Goal: Task Accomplishment & Management: Use online tool/utility

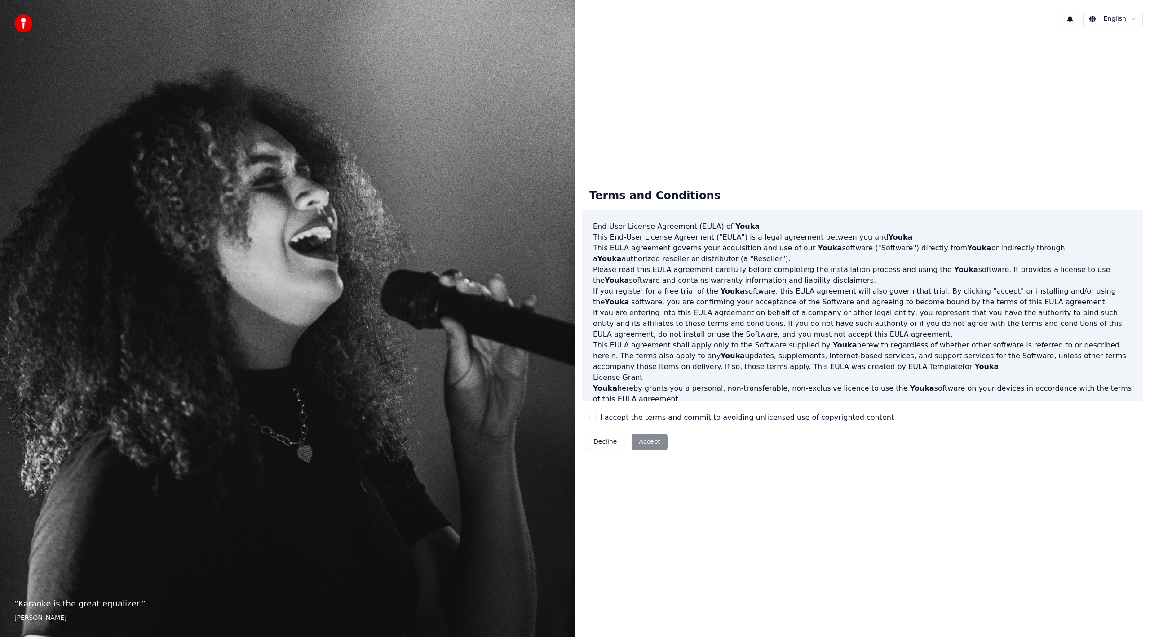
click at [647, 441] on div "Decline Accept" at bounding box center [626, 441] width 89 height 23
click at [620, 418] on label "I accept the terms and commit to avoiding unlicensed use of copyrighted content" at bounding box center [747, 417] width 294 height 11
click at [597, 418] on button "I accept the terms and commit to avoiding unlicensed use of copyrighted content" at bounding box center [593, 417] width 7 height 7
click at [652, 444] on button "Accept" at bounding box center [650, 442] width 36 height 16
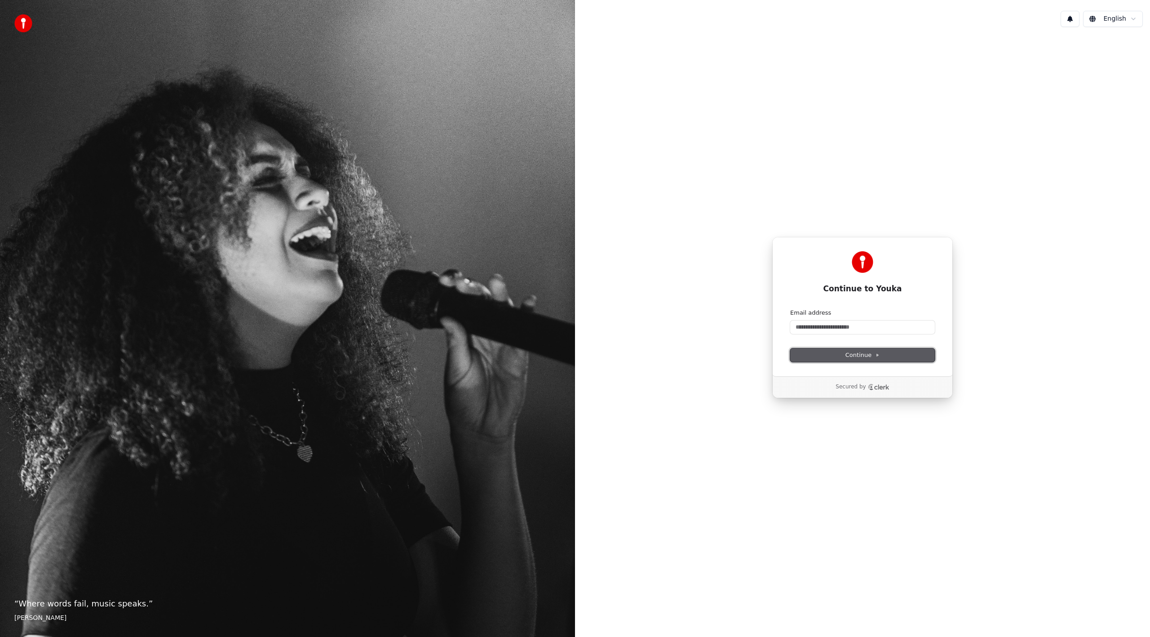
click at [842, 355] on button "Continue" at bounding box center [862, 354] width 145 height 13
click at [769, 355] on div "Continue to Youka Continue with Google or Email address Continue Secured by" at bounding box center [862, 317] width 575 height 567
click at [812, 326] on input "Email address" at bounding box center [862, 326] width 145 height 13
click at [846, 358] on button "Continue" at bounding box center [862, 354] width 145 height 13
type input "**********"
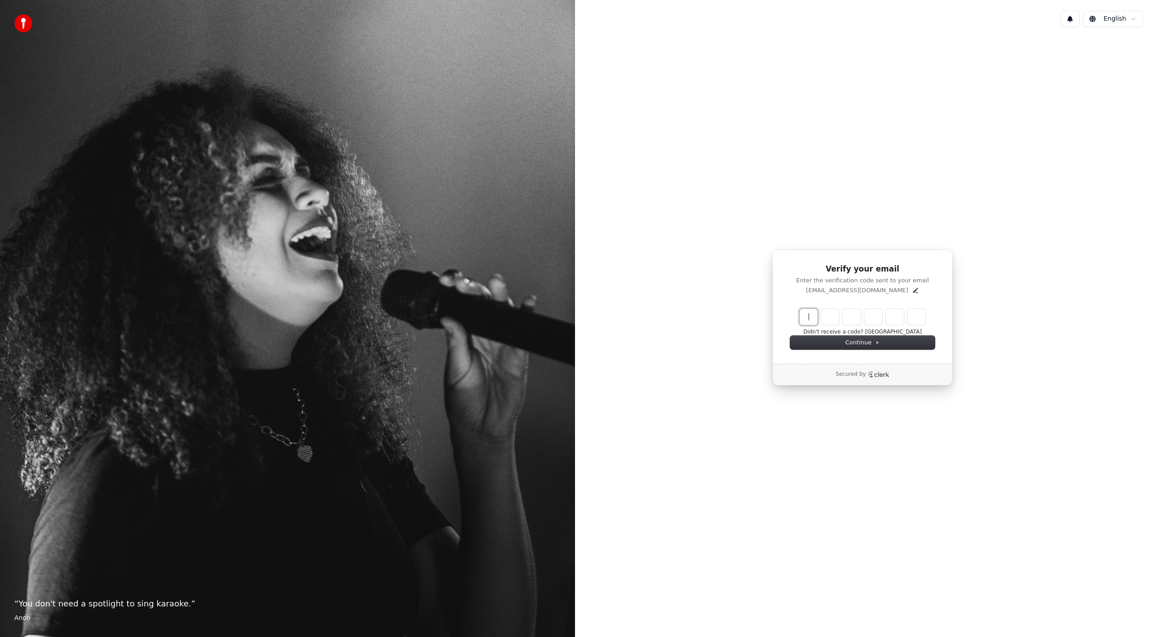
click at [812, 318] on input "Enter verification code" at bounding box center [872, 317] width 144 height 16
click at [847, 316] on input "*****" at bounding box center [872, 317] width 144 height 16
type input "******"
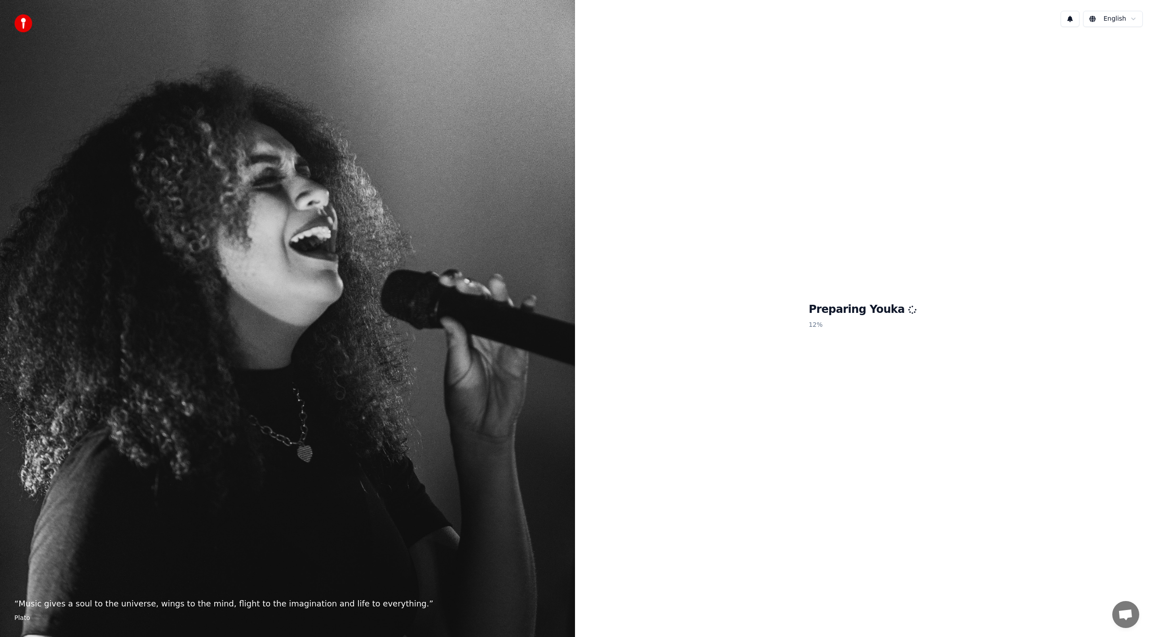
click at [1123, 118] on div "Preparing Youka 12 %" at bounding box center [862, 317] width 575 height 567
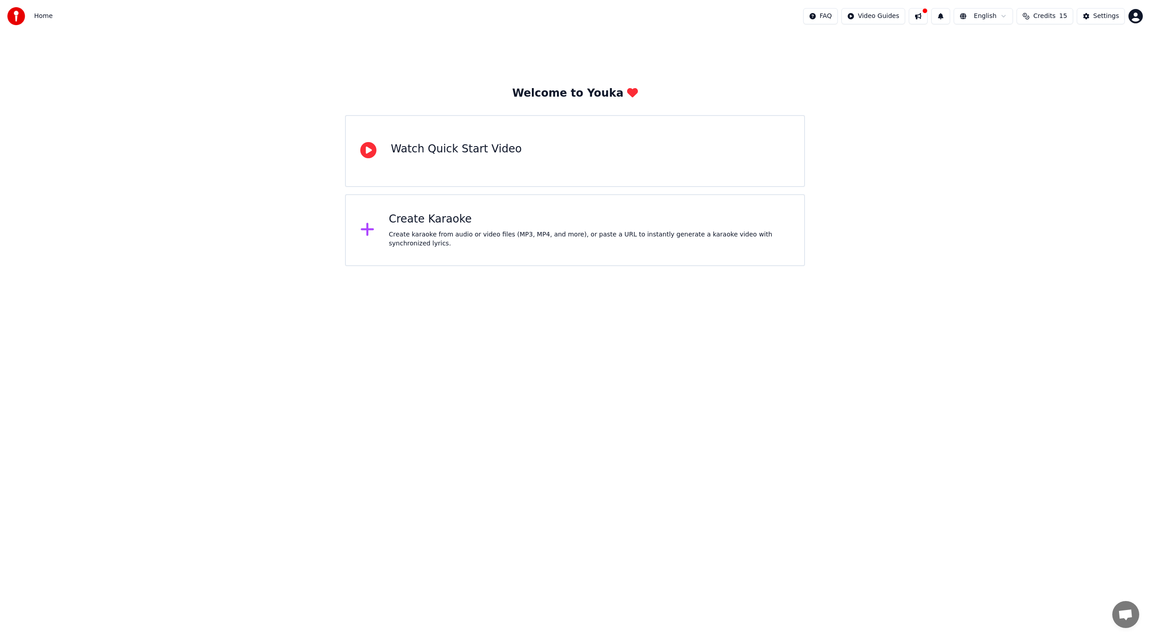
click at [541, 237] on div "Create karaoke from audio or video files (MP3, MP4, and more), or paste a URL t…" at bounding box center [589, 239] width 401 height 18
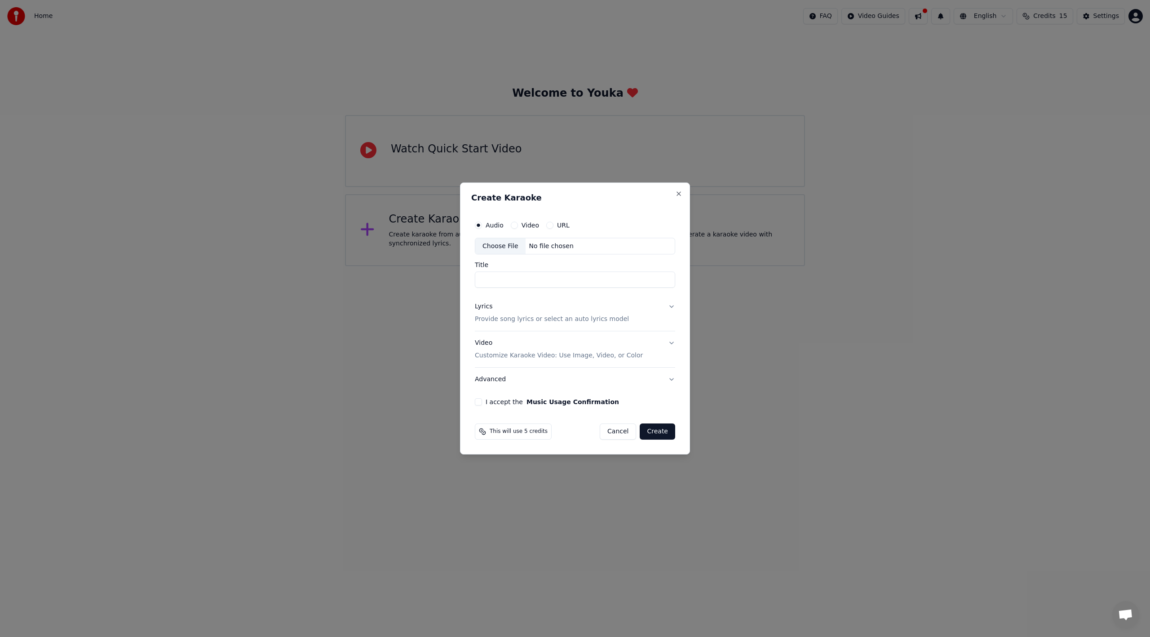
click at [496, 247] on div "Choose File" at bounding box center [500, 246] width 50 height 16
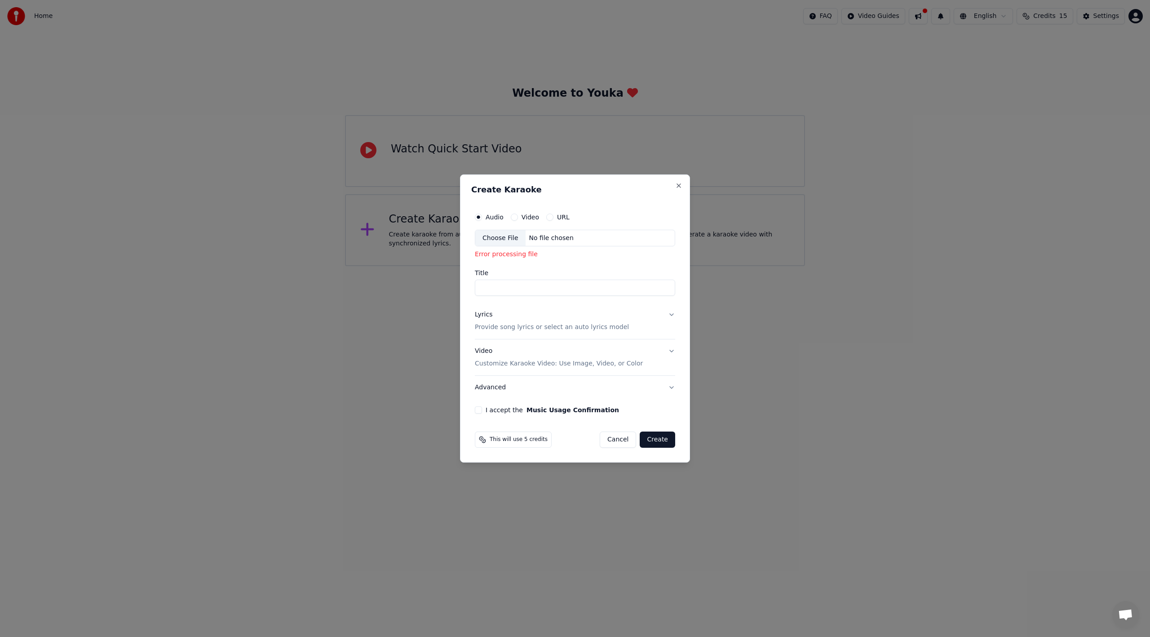
click at [492, 237] on div "Choose File" at bounding box center [500, 238] width 50 height 16
click at [480, 412] on button "I accept the Music Usage Confirmation" at bounding box center [478, 409] width 7 height 7
click at [538, 237] on div "No file chosen" at bounding box center [552, 238] width 52 height 9
click at [498, 214] on label "Audio" at bounding box center [495, 217] width 18 height 6
click at [482, 214] on button "Audio" at bounding box center [478, 216] width 7 height 7
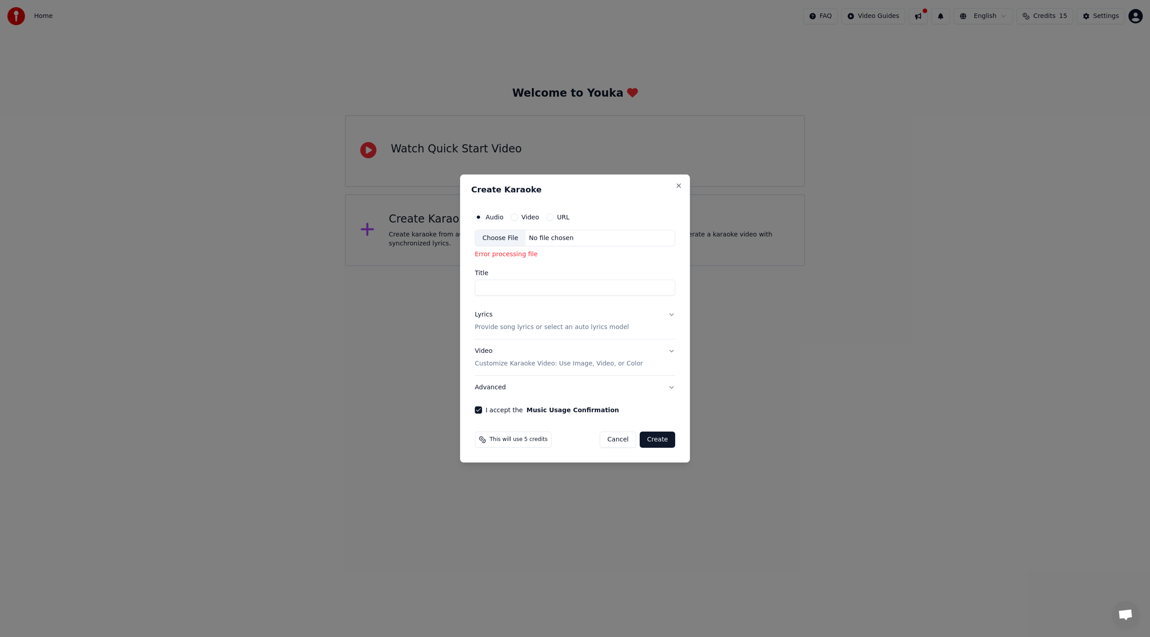
click at [530, 215] on label "Video" at bounding box center [531, 217] width 18 height 6
click at [518, 215] on button "Video" at bounding box center [514, 216] width 7 height 7
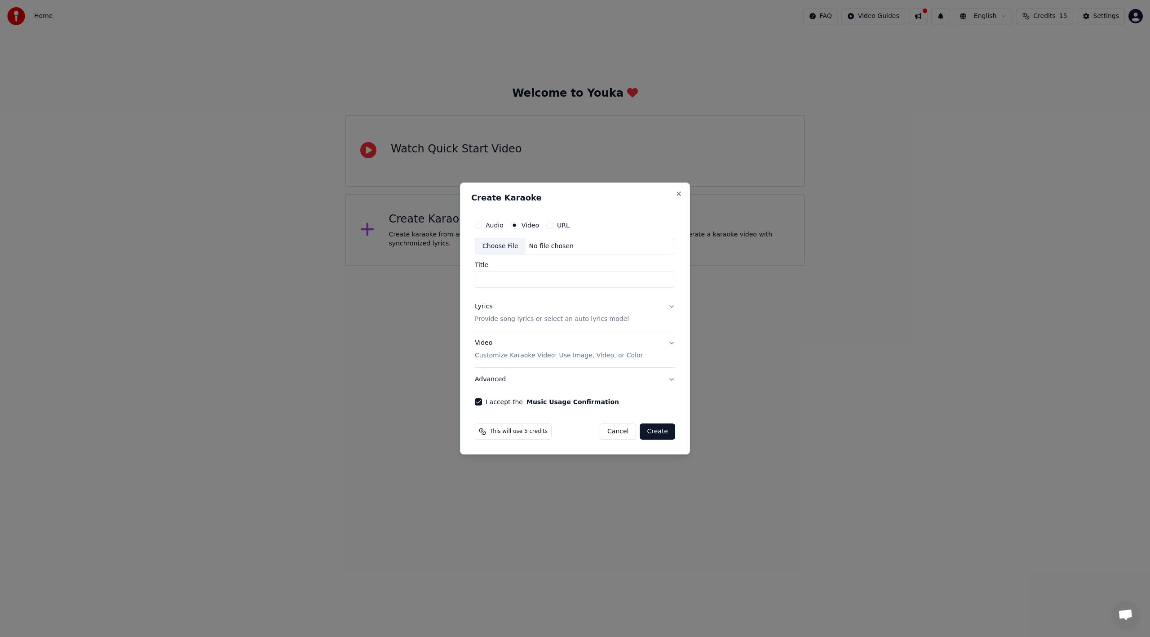
click at [559, 227] on label "URL" at bounding box center [563, 225] width 13 height 6
click at [554, 227] on button "URL" at bounding box center [549, 225] width 7 height 7
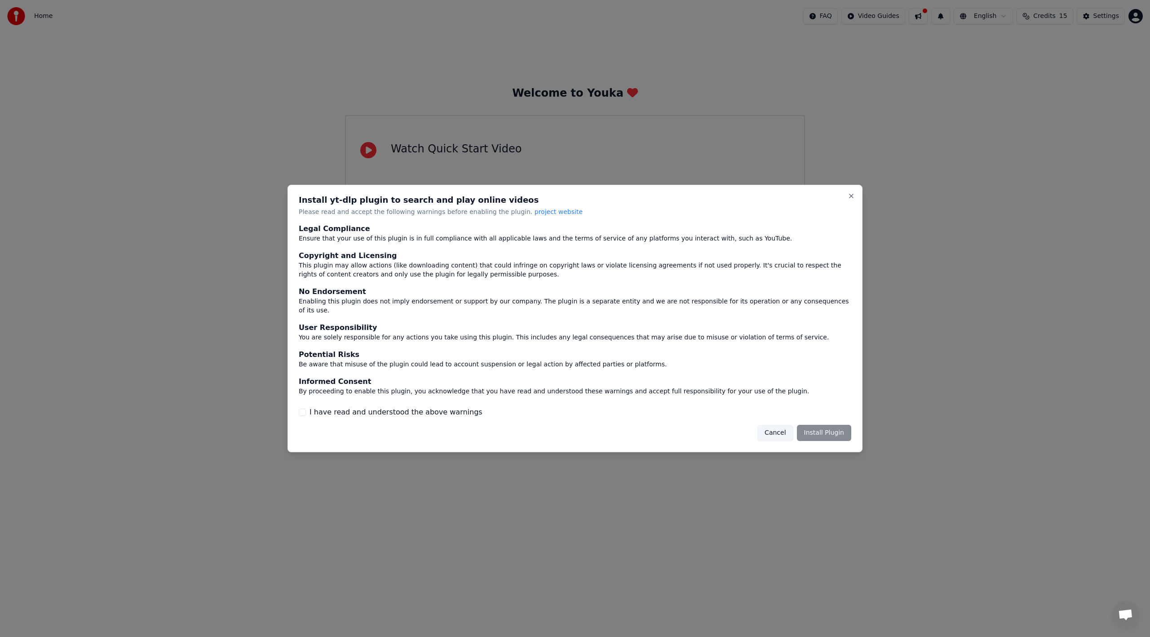
click at [776, 429] on button "Cancel" at bounding box center [775, 433] width 35 height 16
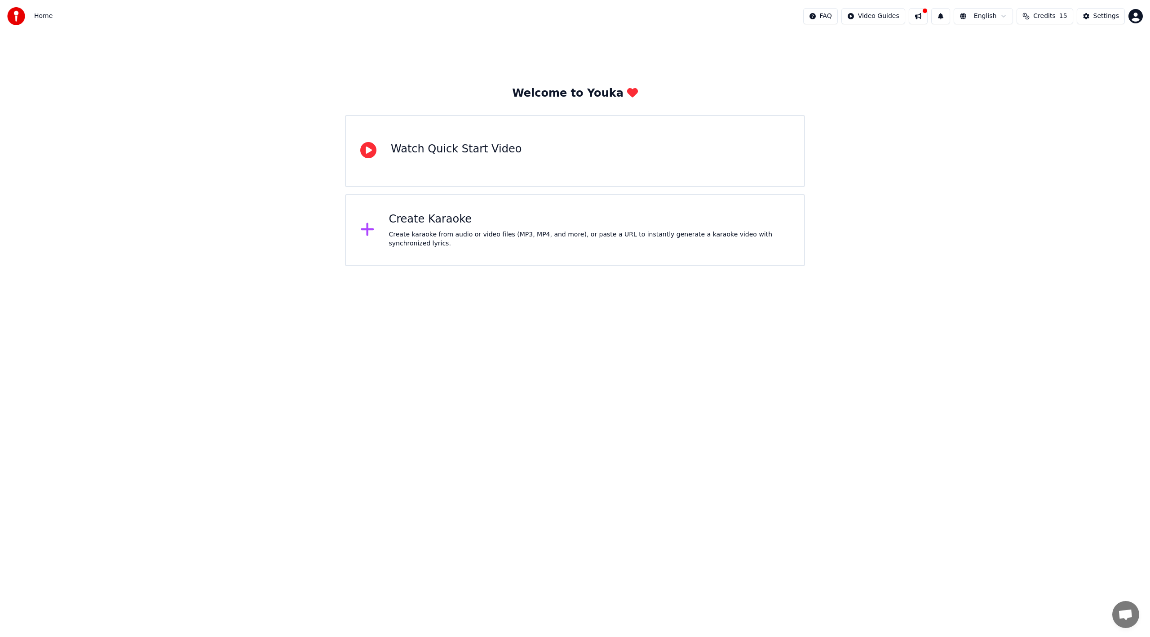
click at [378, 226] on div at bounding box center [371, 230] width 22 height 18
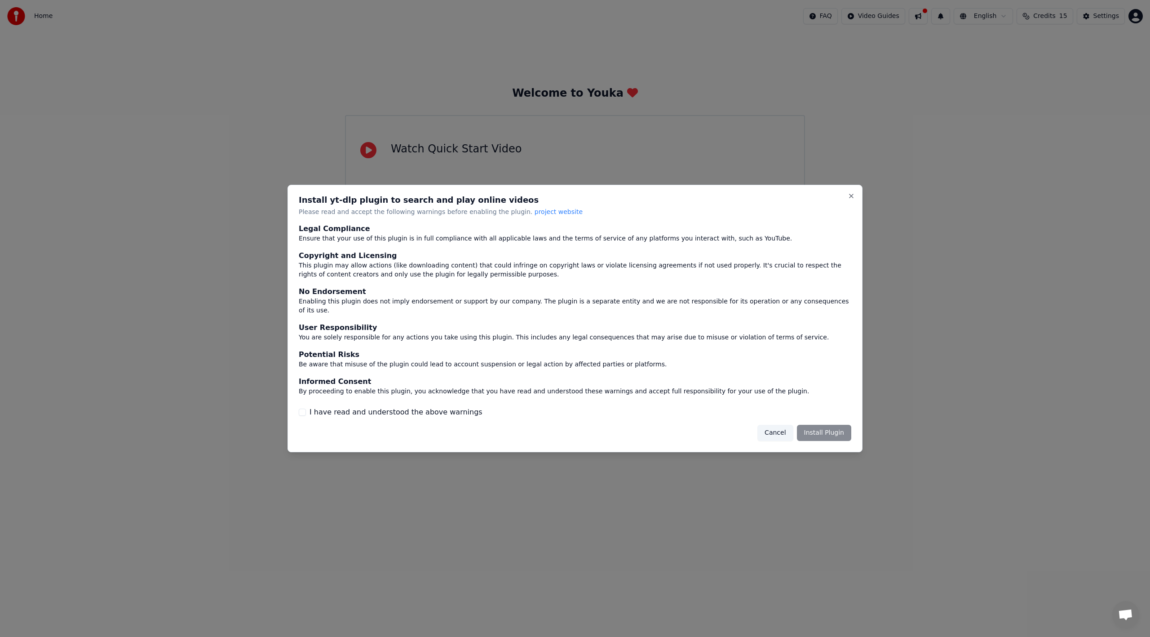
click at [780, 429] on button "Cancel" at bounding box center [775, 433] width 35 height 16
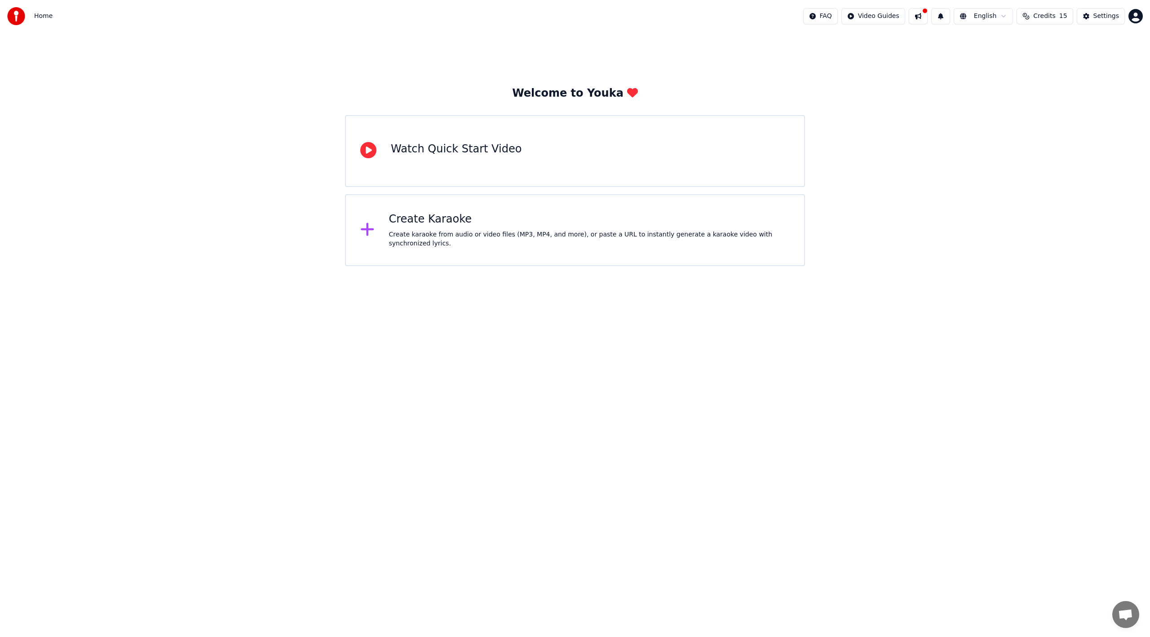
click at [420, 239] on div "Create karaoke from audio or video files (MP3, MP4, and more), or paste a URL t…" at bounding box center [589, 239] width 401 height 18
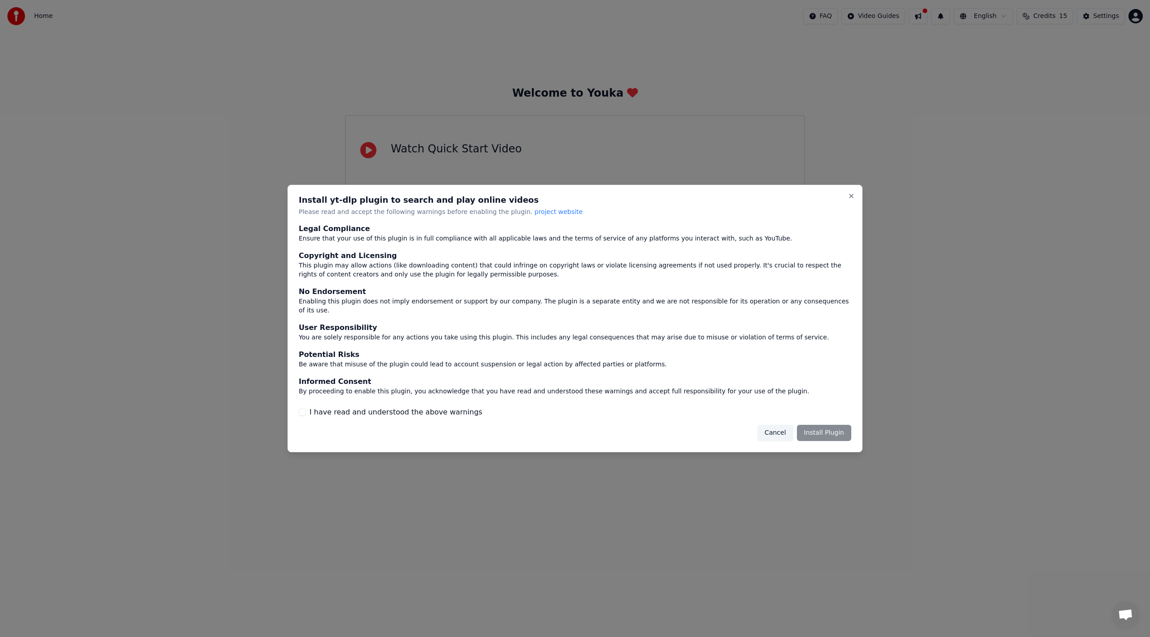
click at [777, 428] on button "Cancel" at bounding box center [775, 433] width 35 height 16
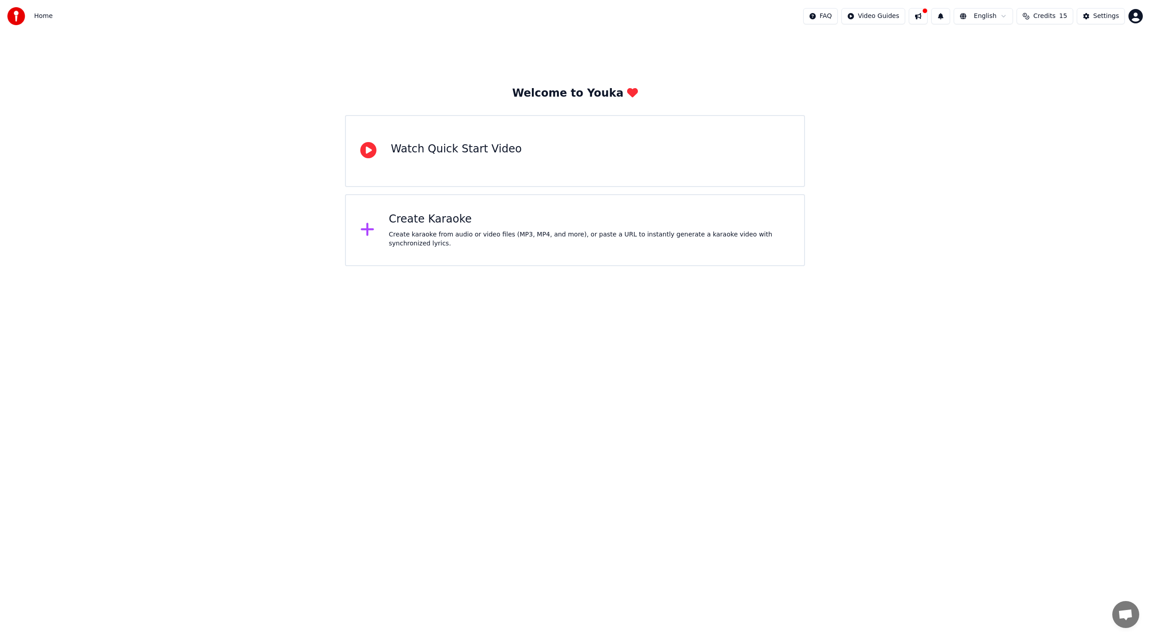
click at [446, 248] on div "Create Karaoke Create karaoke from audio or video files (MP3, MP4, and more), o…" at bounding box center [575, 230] width 460 height 72
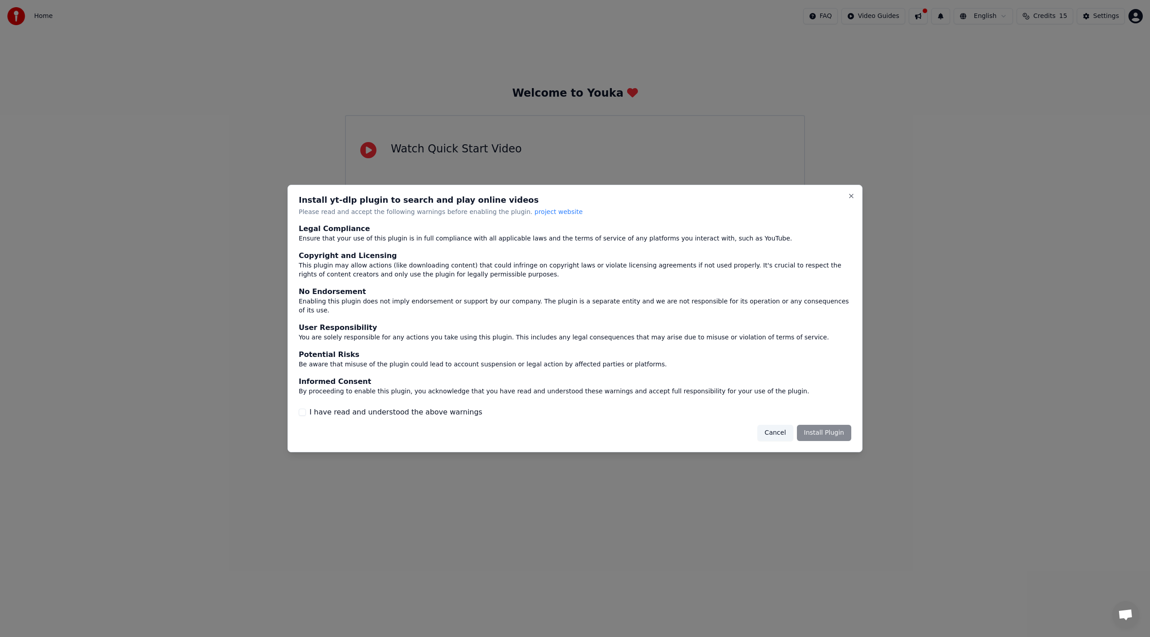
click at [344, 215] on p "Please read and accept the following warnings before enabling the plugin. proje…" at bounding box center [575, 212] width 553 height 9
click at [313, 408] on label "I have read and understood the above warnings" at bounding box center [396, 412] width 173 height 11
click at [306, 408] on button "I have read and understood the above warnings" at bounding box center [302, 411] width 7 height 7
click at [776, 428] on button "Cancel" at bounding box center [775, 433] width 35 height 16
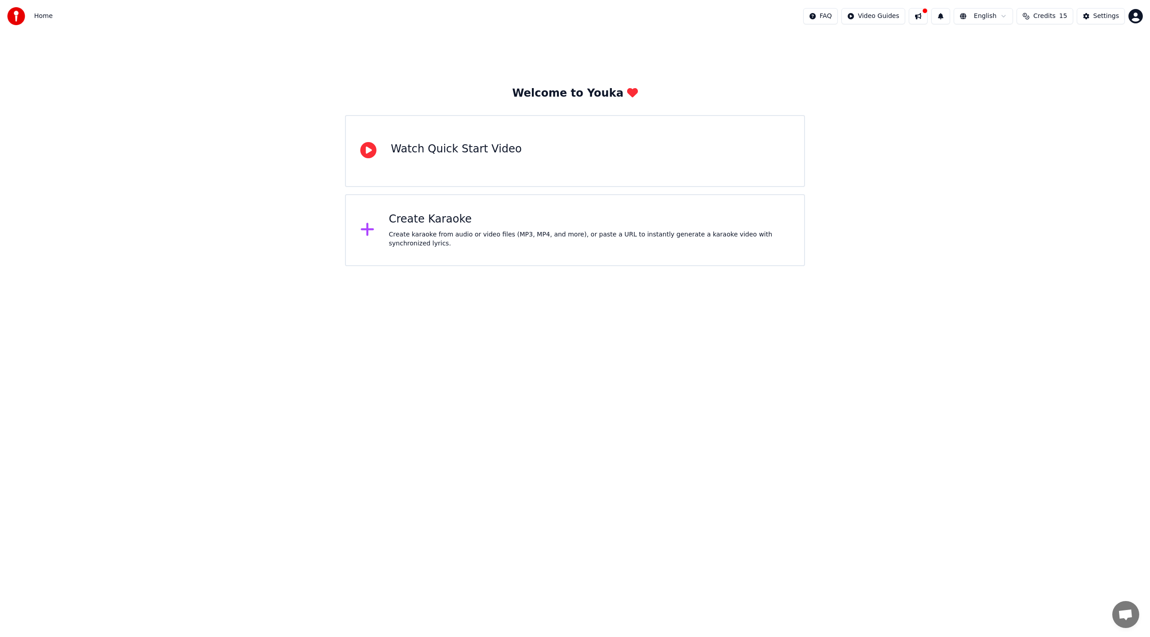
click at [384, 233] on div "Create Karaoke Create karaoke from audio or video files (MP3, MP4, and more), o…" at bounding box center [575, 230] width 460 height 72
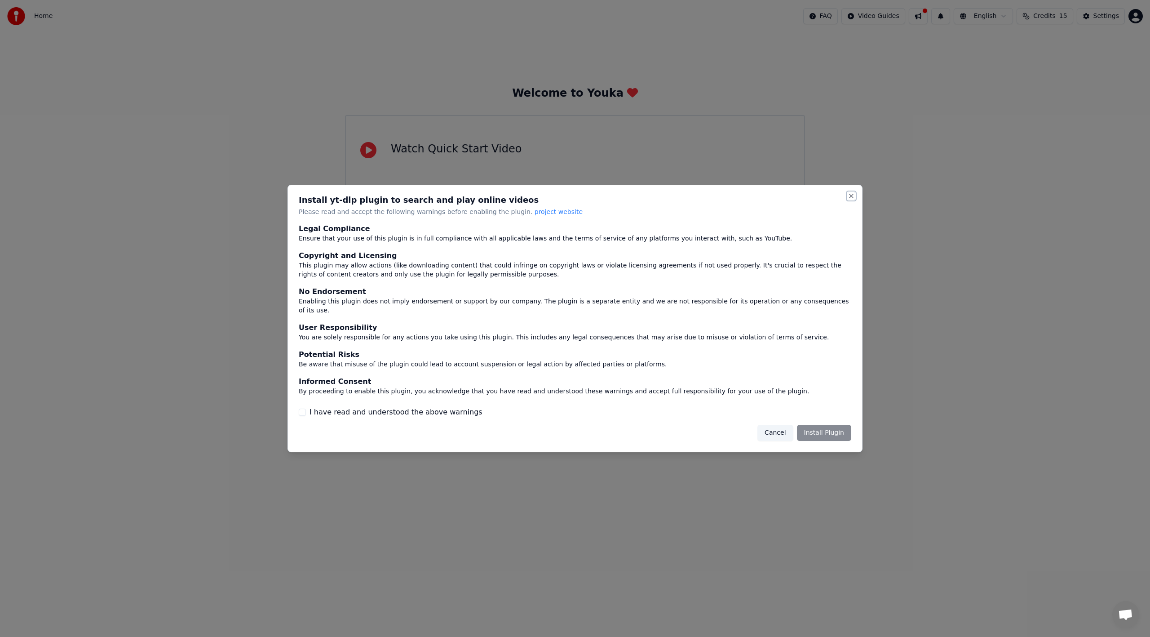
click at [853, 199] on button "Close" at bounding box center [851, 195] width 7 height 7
drag, startPoint x: 9, startPoint y: 10, endPoint x: 71, endPoint y: 48, distance: 72.2
click at [9, 10] on div at bounding box center [575, 318] width 1150 height 637
click at [350, 118] on div at bounding box center [575, 318] width 1150 height 637
click at [411, 143] on div at bounding box center [575, 318] width 1150 height 637
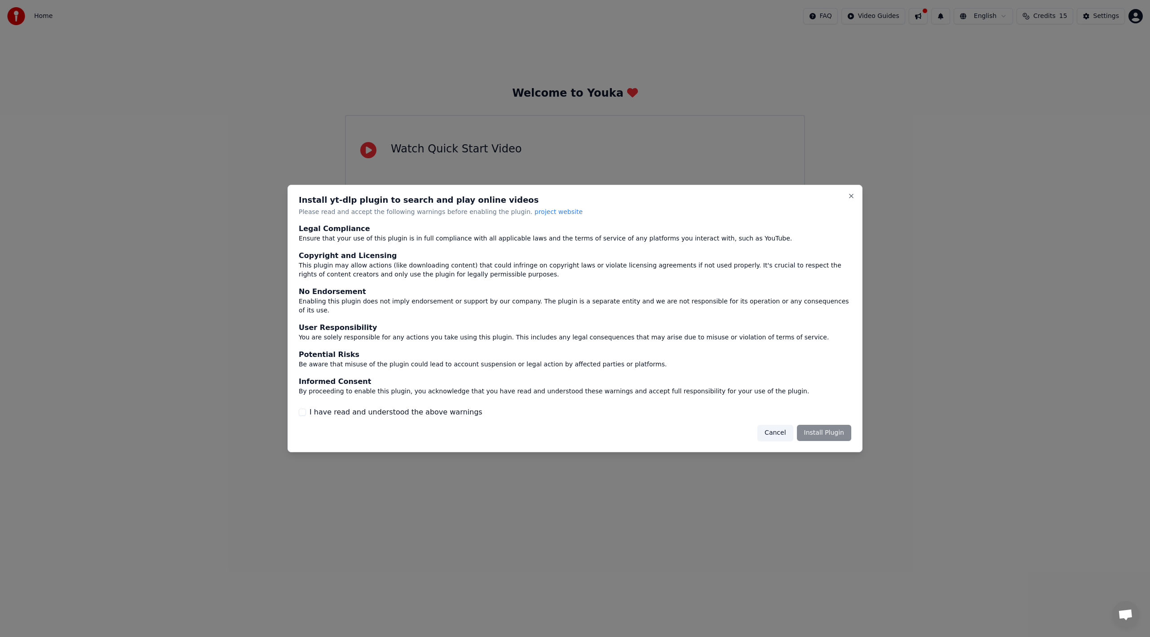
click at [414, 149] on div at bounding box center [575, 318] width 1150 height 637
click at [750, 418] on div "Install yt-dlp plugin to search and play online videos Please read and accept t…" at bounding box center [575, 319] width 575 height 268
click at [778, 427] on button "Cancel" at bounding box center [775, 433] width 35 height 16
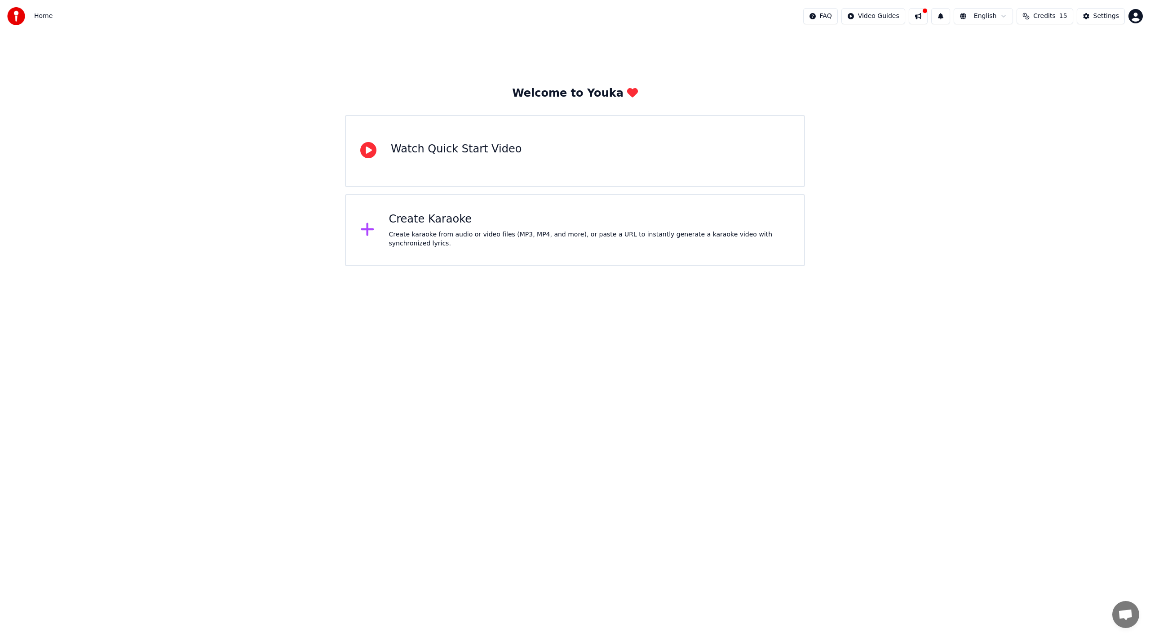
click at [928, 16] on button at bounding box center [918, 16] width 19 height 16
click at [877, 52] on div "Welcome to Youka Watch Quick Start Video Create Karaoke Create karaoke from aud…" at bounding box center [575, 149] width 1150 height 234
click at [1103, 15] on div "Settings" at bounding box center [1107, 16] width 26 height 9
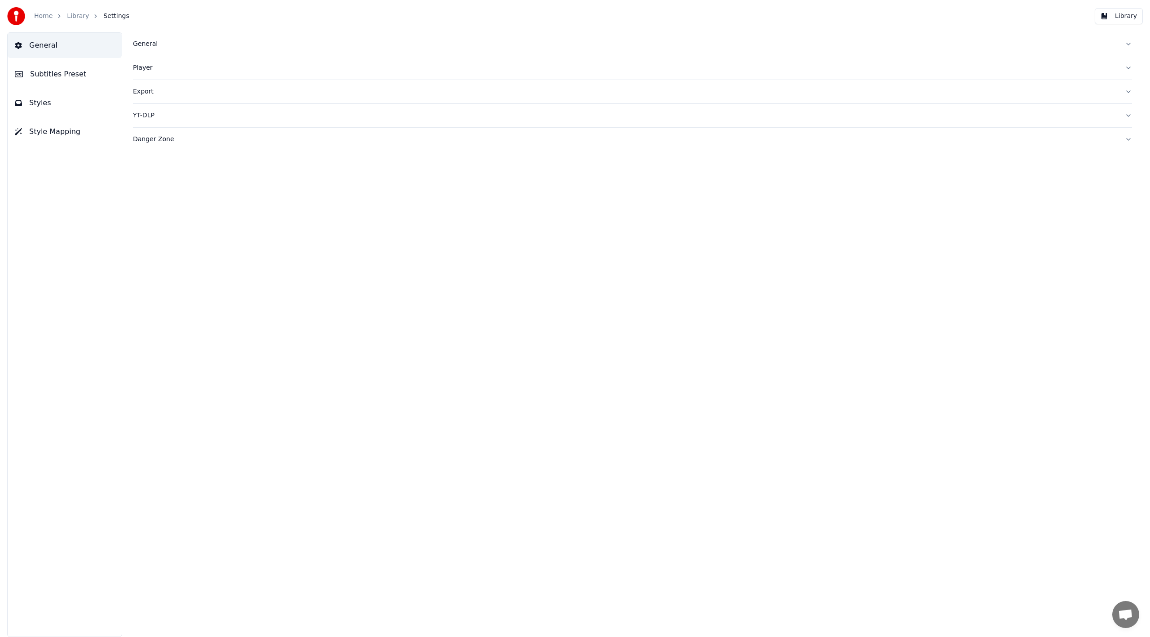
click at [50, 77] on span "Subtitles Preset" at bounding box center [58, 74] width 56 height 11
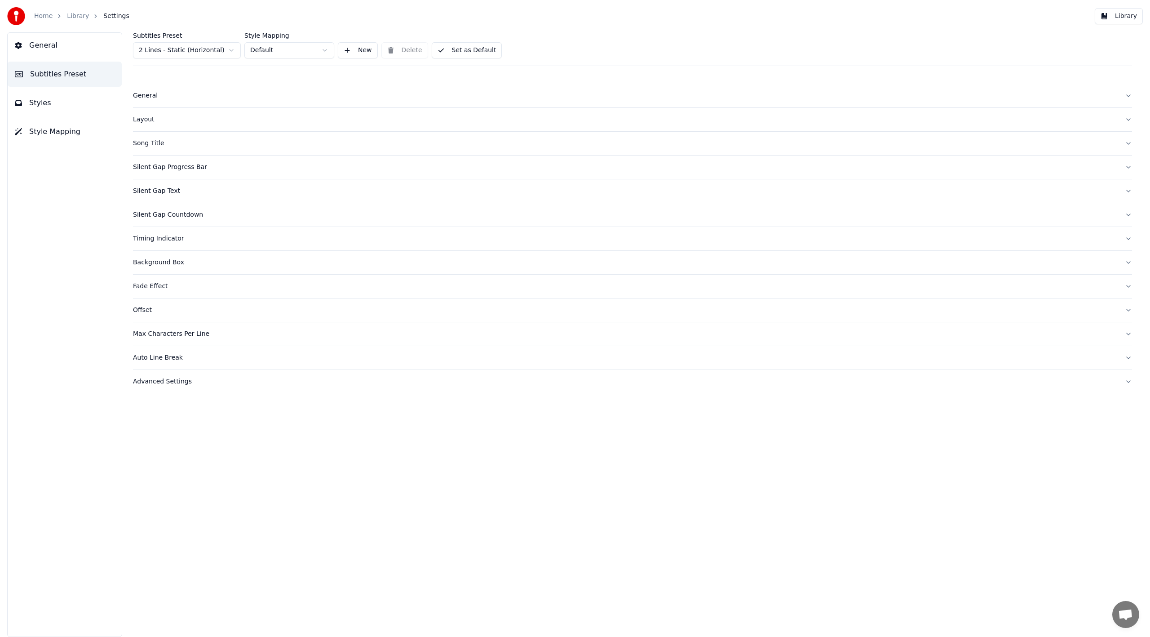
click at [49, 103] on button "Styles" at bounding box center [65, 102] width 114 height 25
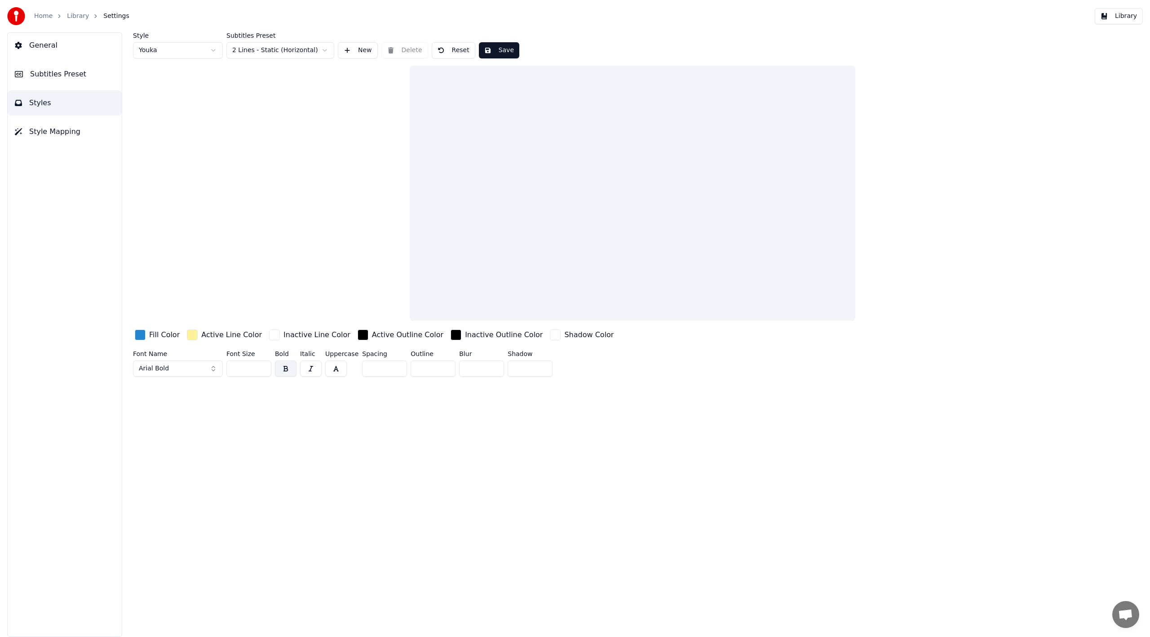
drag, startPoint x: 48, startPoint y: 128, endPoint x: 70, endPoint y: 134, distance: 23.0
click at [48, 128] on span "Style Mapping" at bounding box center [54, 131] width 51 height 11
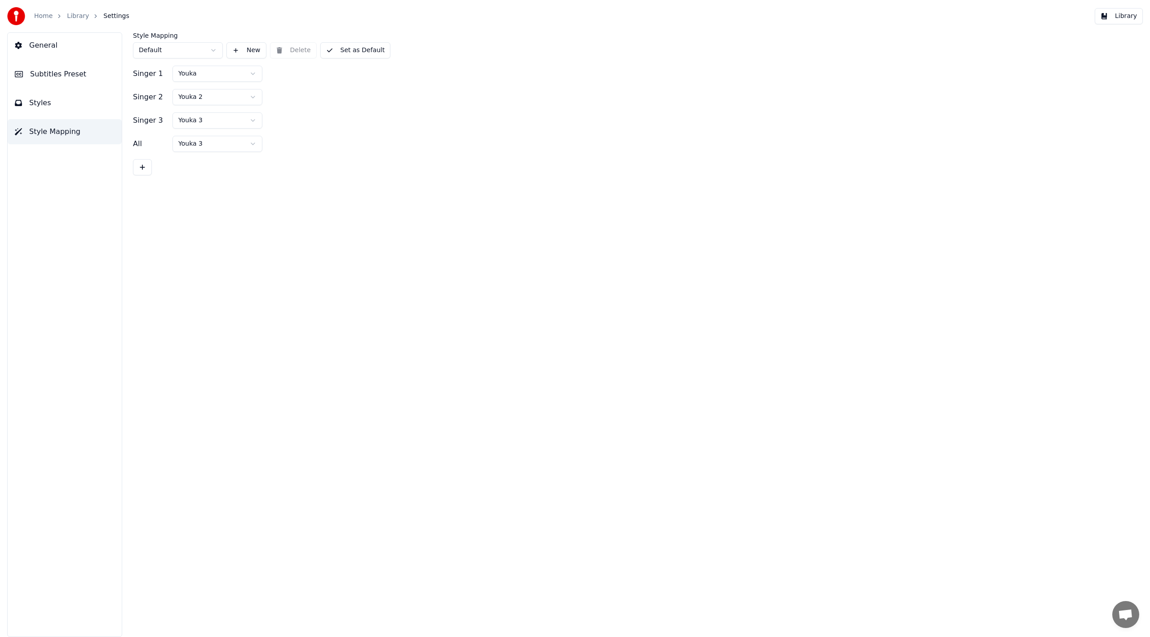
click at [40, 59] on div "General Subtitles Preset Styles Style Mapping" at bounding box center [64, 334] width 115 height 604
click at [42, 45] on span "General" at bounding box center [43, 45] width 28 height 11
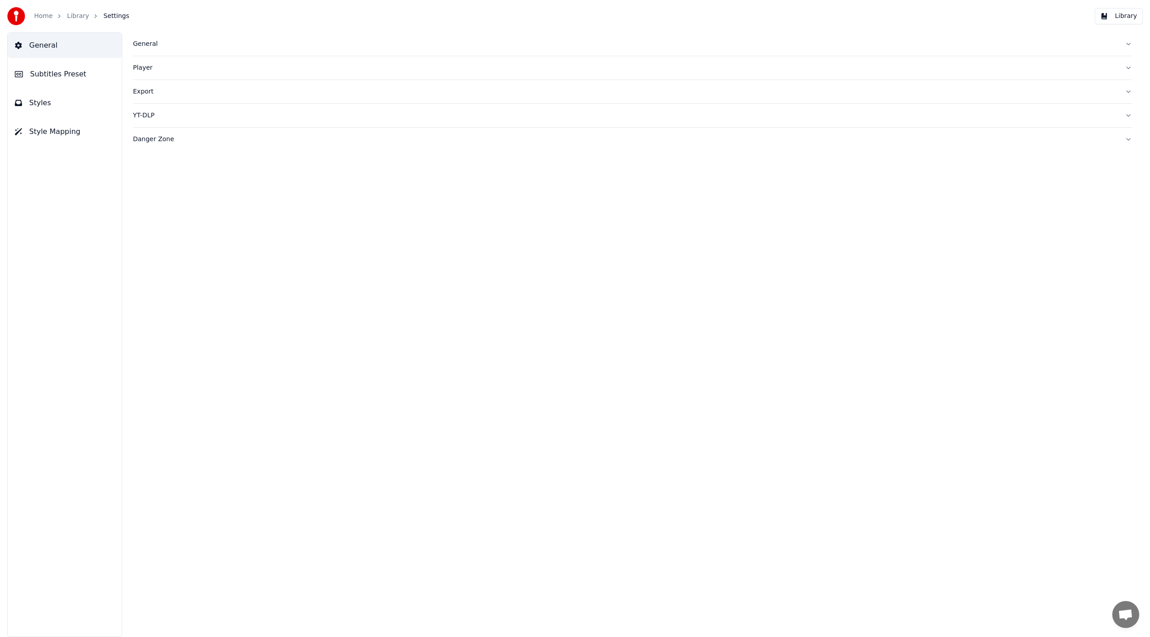
click at [146, 45] on div "General" at bounding box center [625, 44] width 985 height 9
click at [143, 215] on div "Player" at bounding box center [625, 212] width 985 height 9
click at [149, 173] on div "Export" at bounding box center [625, 172] width 985 height 9
click at [52, 71] on span "Subtitles Preset" at bounding box center [58, 74] width 56 height 11
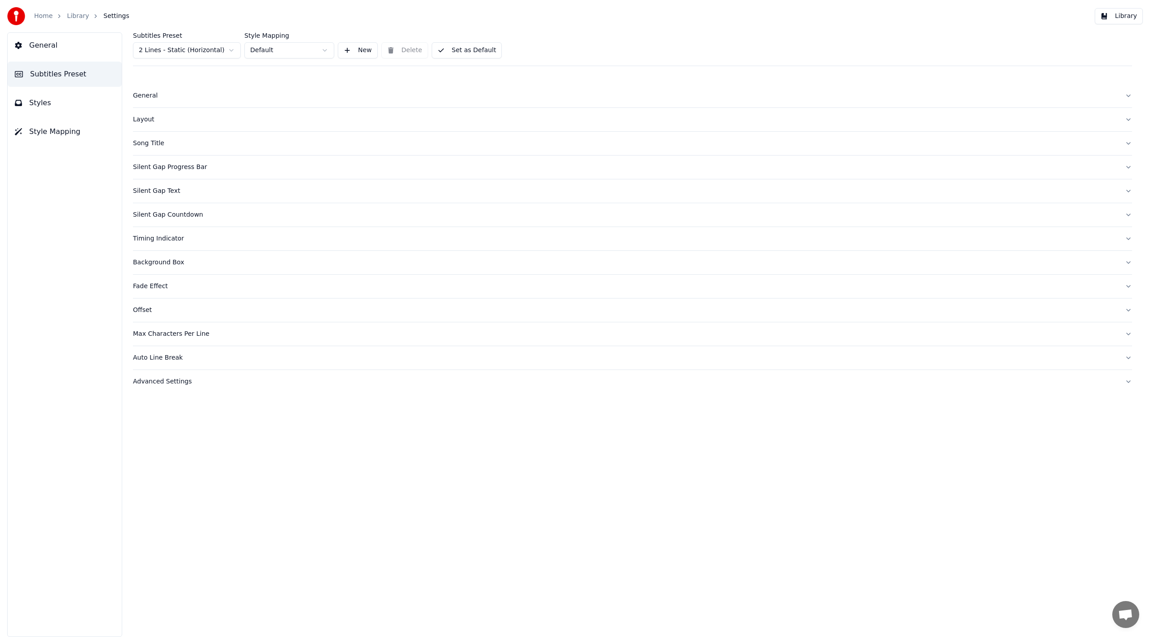
click at [43, 102] on span "Styles" at bounding box center [40, 103] width 22 height 11
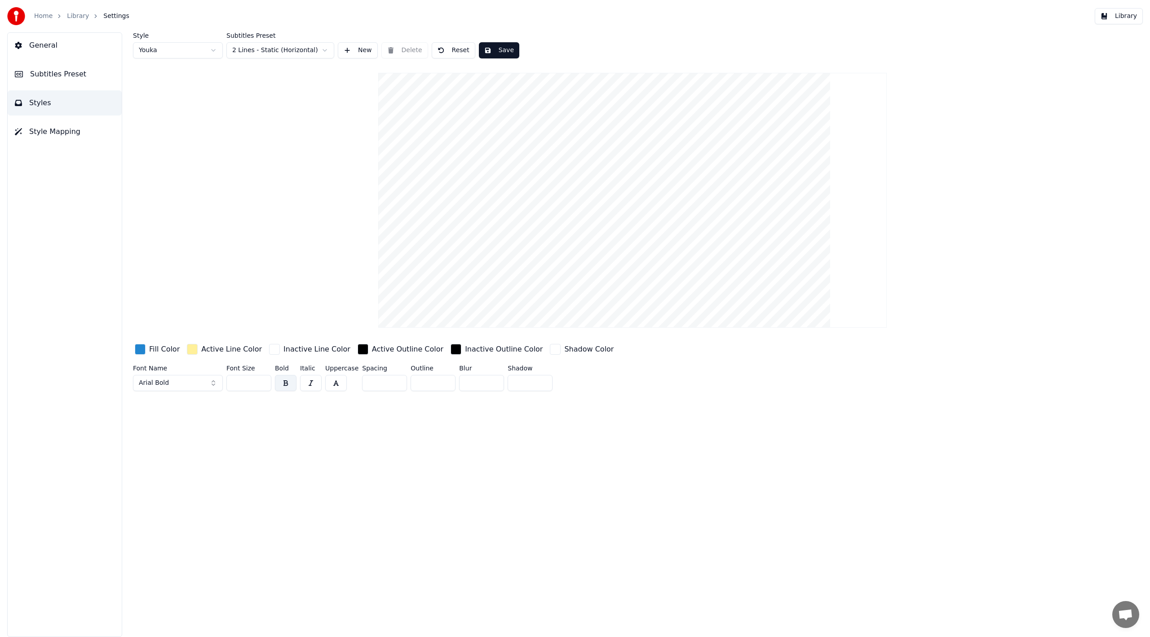
click at [53, 130] on span "Style Mapping" at bounding box center [54, 131] width 51 height 11
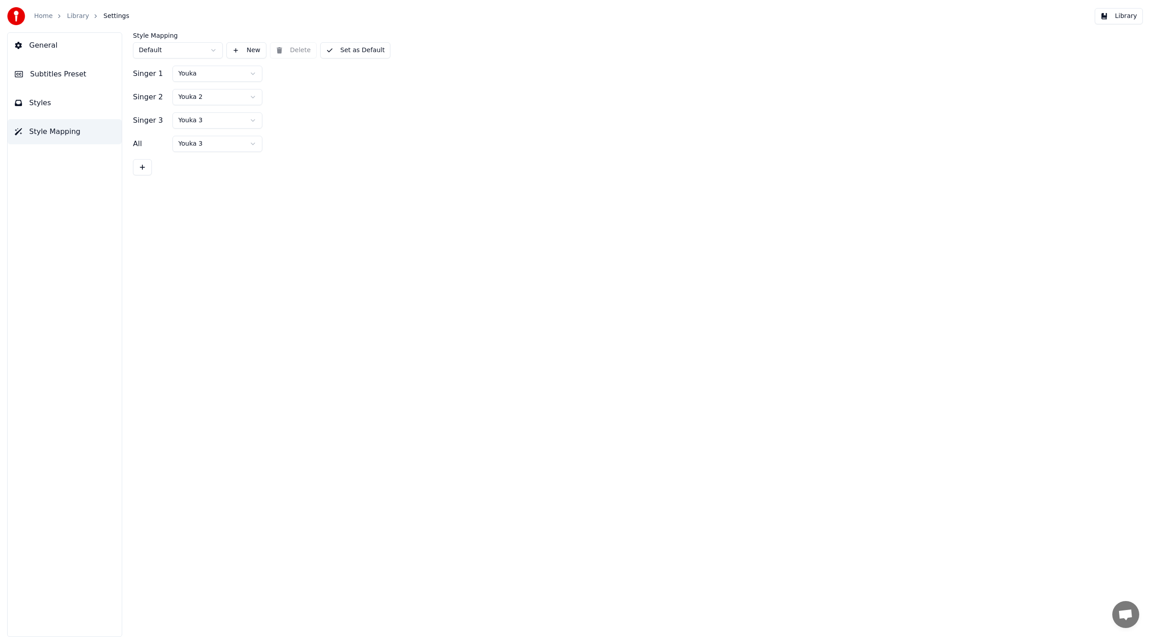
click at [44, 17] on link "Home" at bounding box center [43, 16] width 18 height 9
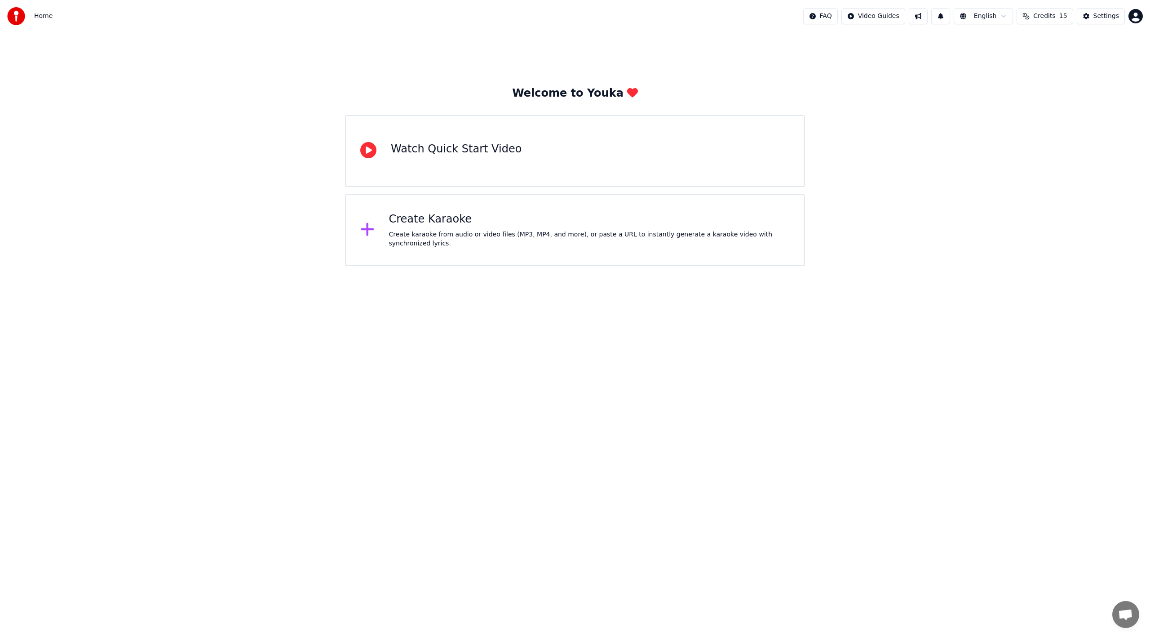
click at [399, 150] on div "Watch Quick Start Video" at bounding box center [456, 149] width 131 height 14
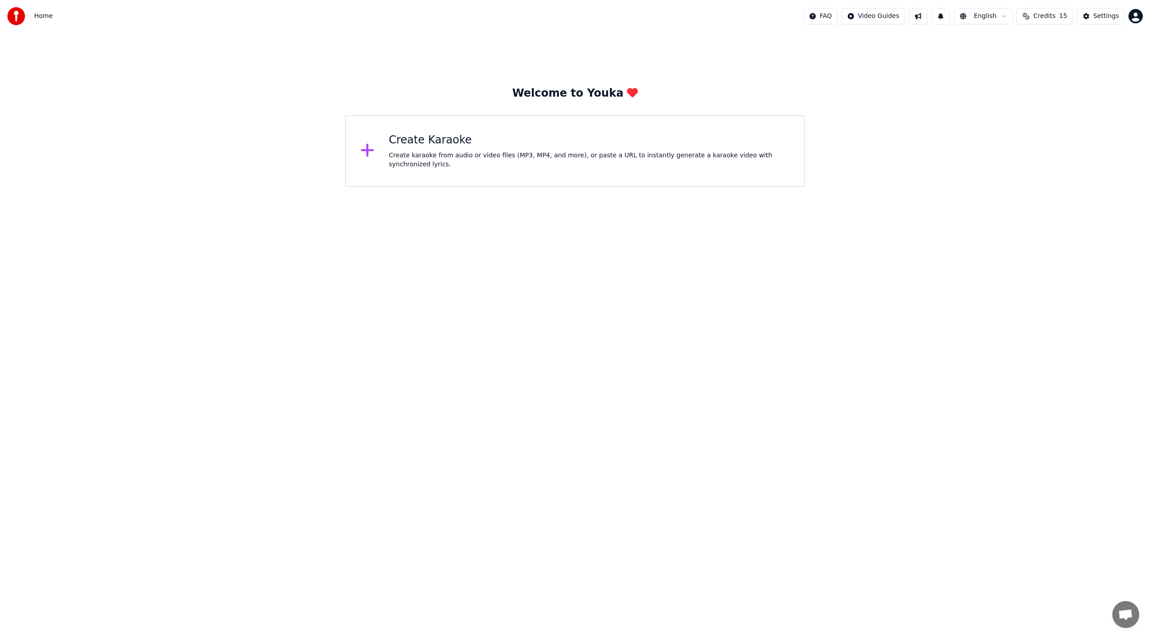
click at [431, 152] on div "Create Karaoke Create karaoke from audio or video files (MP3, MP4, and more), o…" at bounding box center [589, 151] width 401 height 36
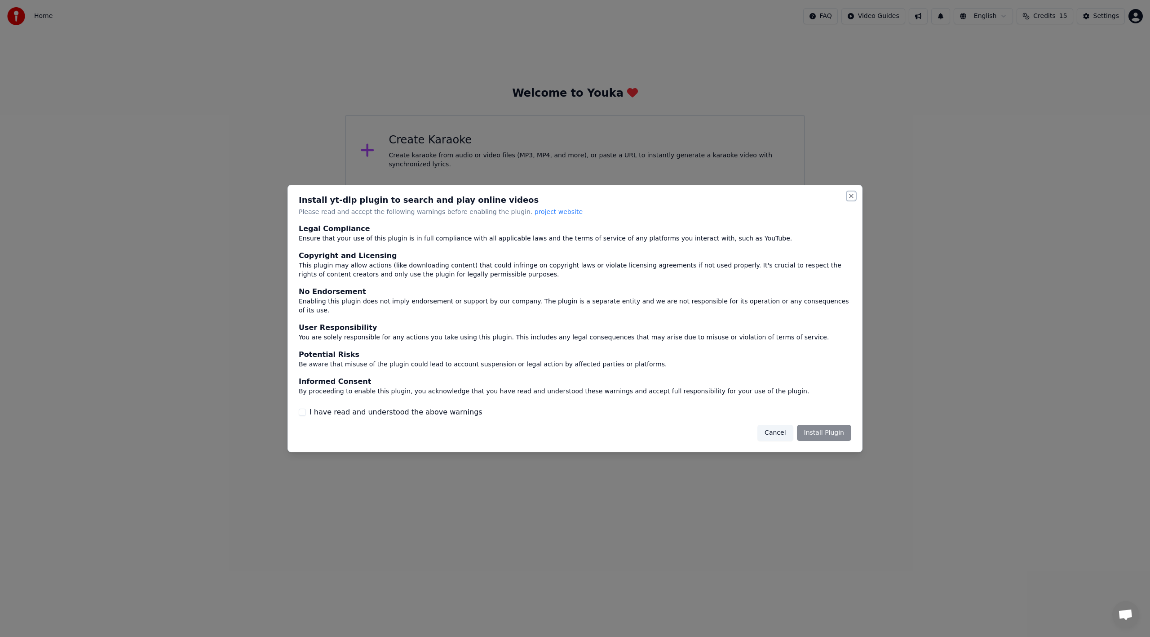
click at [853, 199] on button "Close" at bounding box center [851, 195] width 7 height 7
click at [854, 200] on button "Close" at bounding box center [851, 195] width 7 height 7
click at [852, 200] on button "Close" at bounding box center [851, 195] width 7 height 7
click at [324, 407] on label "I have read and understood the above warnings" at bounding box center [396, 412] width 173 height 11
click at [306, 408] on button "I have read and understood the above warnings" at bounding box center [302, 411] width 7 height 7
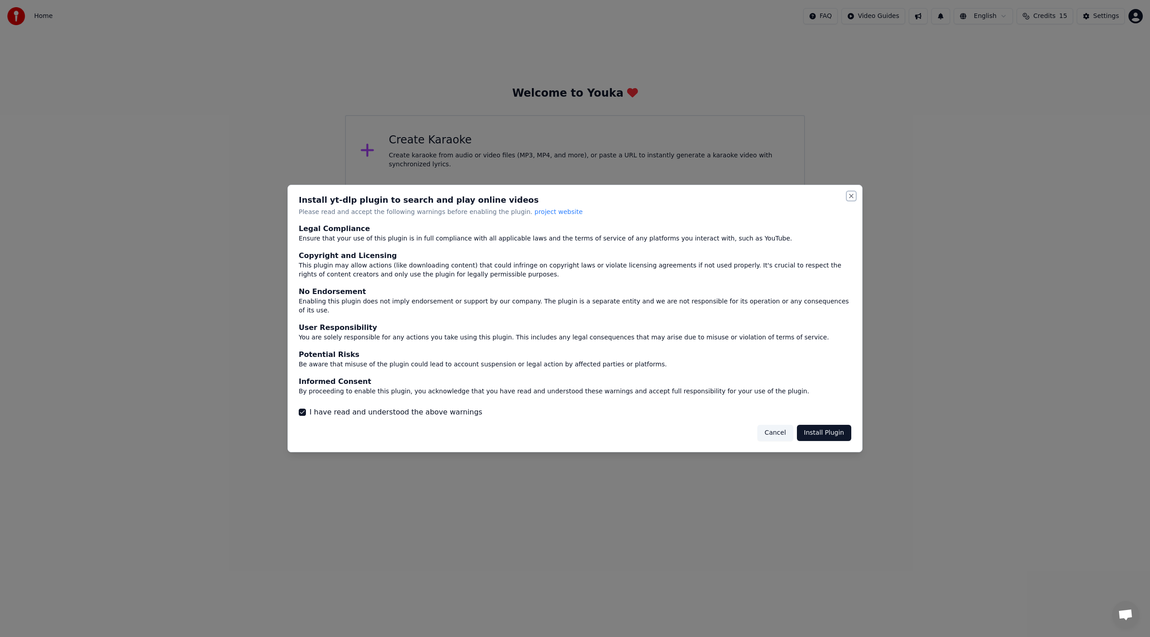
click at [850, 200] on button "Close" at bounding box center [851, 195] width 7 height 7
click at [781, 425] on button "Cancel" at bounding box center [775, 433] width 35 height 16
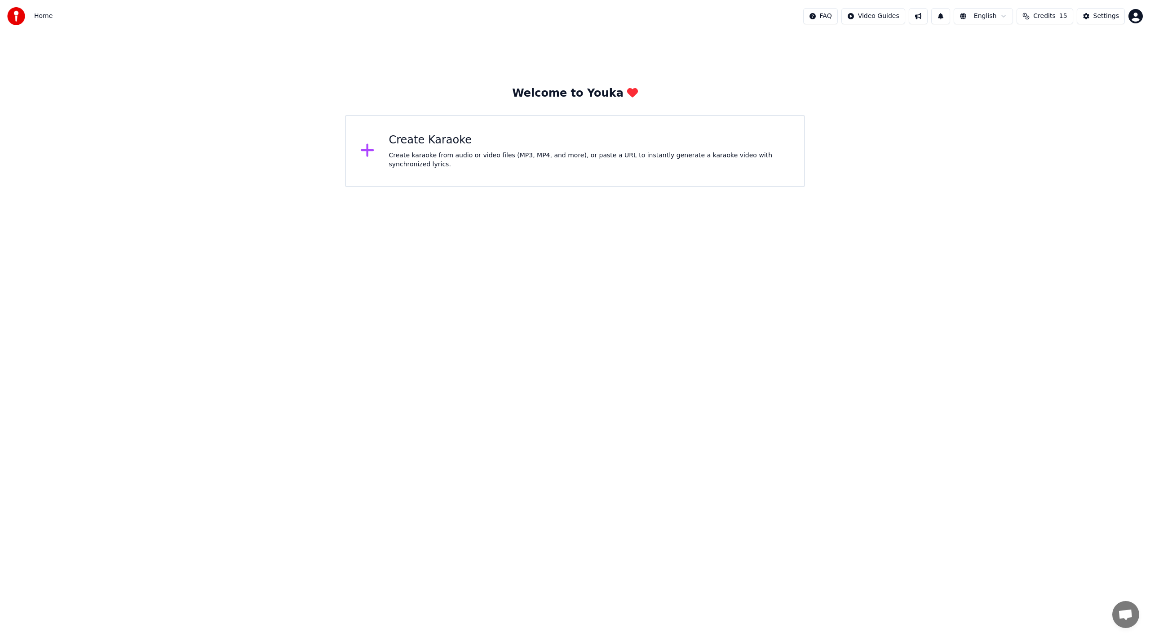
click at [616, 160] on div "Create karaoke from audio or video files (MP3, MP4, and more), or paste a URL t…" at bounding box center [589, 160] width 401 height 18
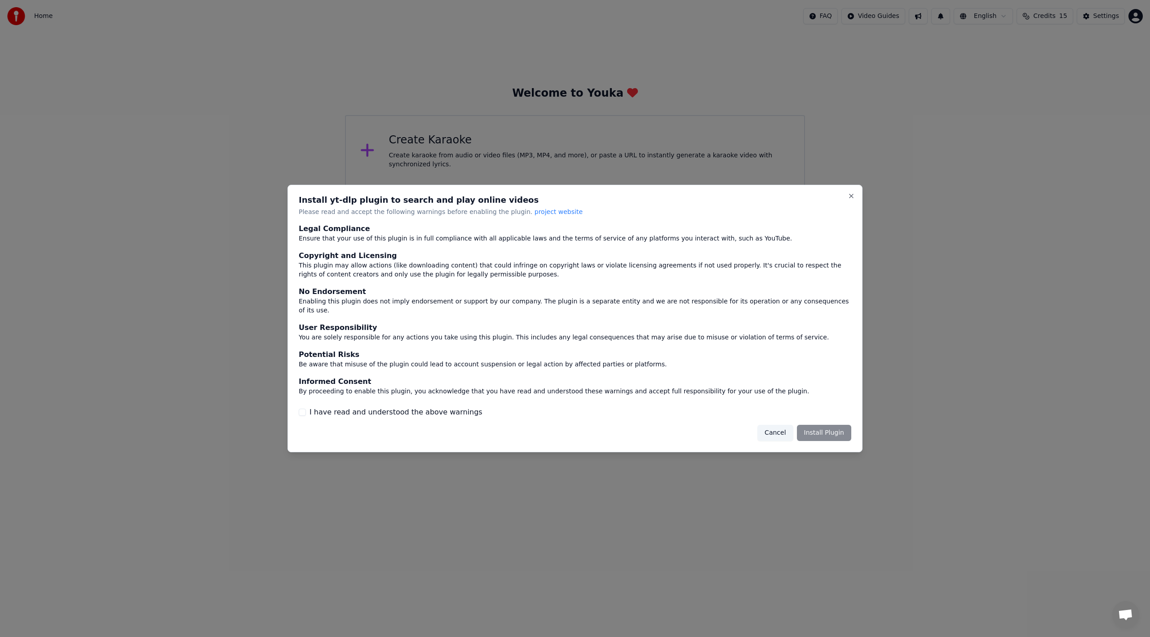
click at [358, 222] on div "Install yt-dlp plugin to search and play online videos Please read and accept t…" at bounding box center [575, 319] width 575 height 268
drag, startPoint x: 350, startPoint y: 229, endPoint x: 377, endPoint y: 276, distance: 54.3
click at [350, 230] on div "Legal Compliance" at bounding box center [575, 229] width 553 height 11
drag, startPoint x: 527, startPoint y: 365, endPoint x: 537, endPoint y: 373, distance: 12.7
click at [533, 371] on div "Legal Compliance Ensure that your use of this plugin is in full compliance with…" at bounding box center [575, 310] width 553 height 173
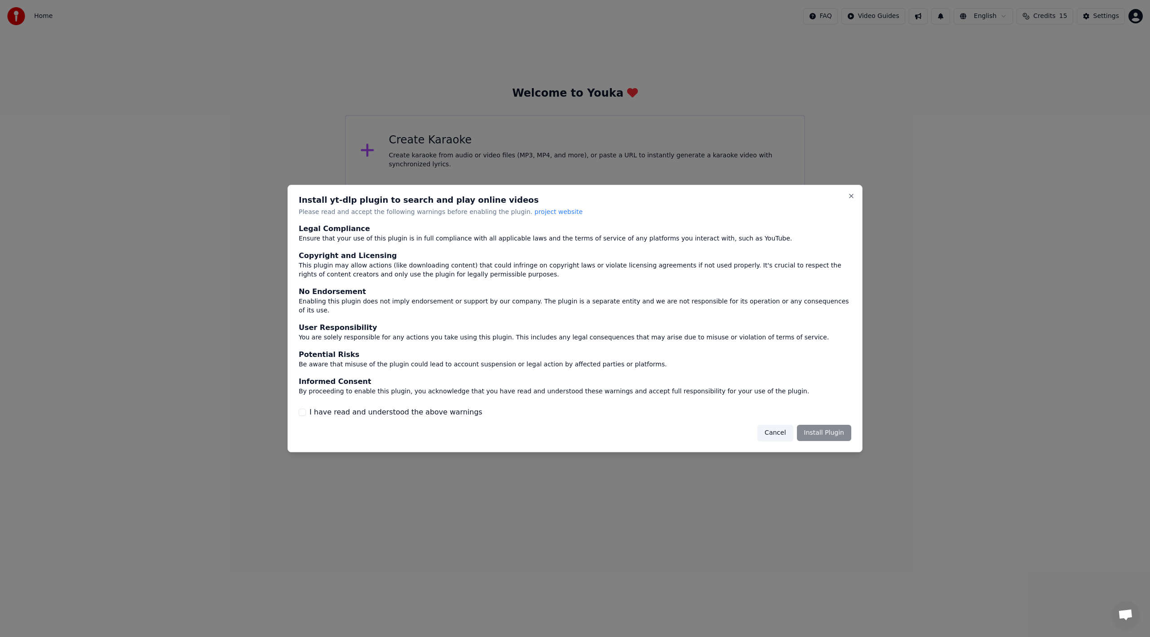
drag, startPoint x: 651, startPoint y: 407, endPoint x: 669, endPoint y: 411, distance: 18.5
click at [670, 411] on div "I have read and understood the above warnings" at bounding box center [575, 412] width 553 height 11
click at [306, 393] on div "Legal Compliance Ensure that your use of this plugin is in full compliance with…" at bounding box center [575, 321] width 553 height 194
click at [306, 409] on div "I have read and understood the above warnings" at bounding box center [575, 412] width 553 height 11
click at [310, 409] on div "I have read and understood the above warnings" at bounding box center [575, 412] width 553 height 11
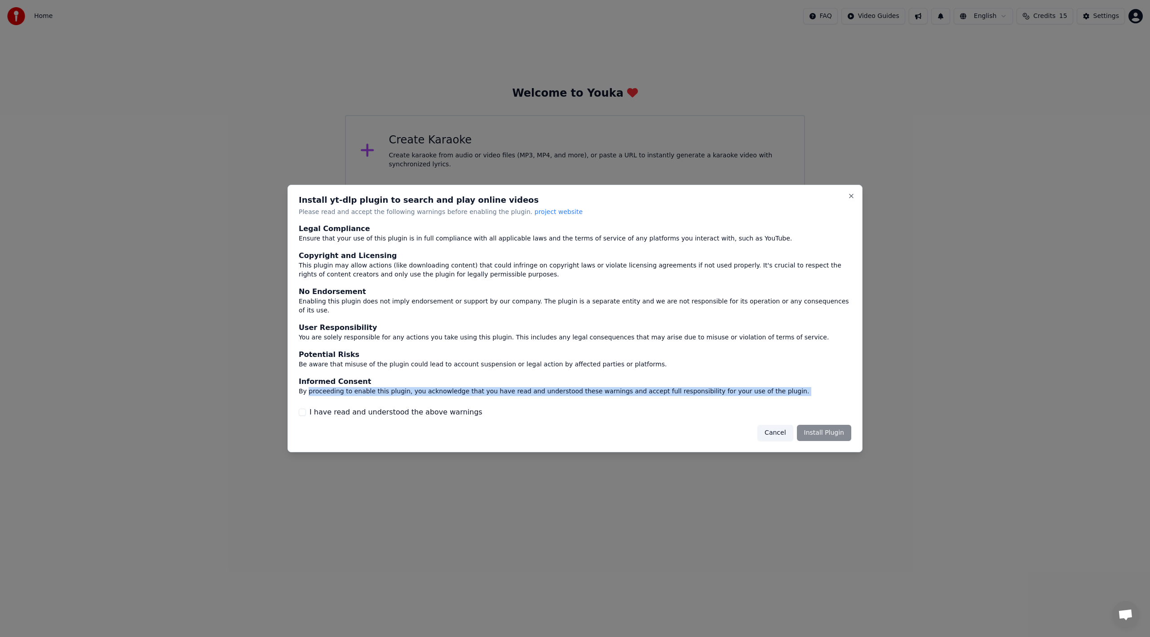
drag, startPoint x: 306, startPoint y: 407, endPoint x: 300, endPoint y: 409, distance: 6.7
click at [306, 407] on div "I have read and understood the above warnings" at bounding box center [575, 412] width 553 height 11
click at [304, 408] on button "I have read and understood the above warnings" at bounding box center [302, 411] width 7 height 7
click at [784, 427] on button "Cancel" at bounding box center [775, 433] width 35 height 16
